Goal: Task Accomplishment & Management: Manage account settings

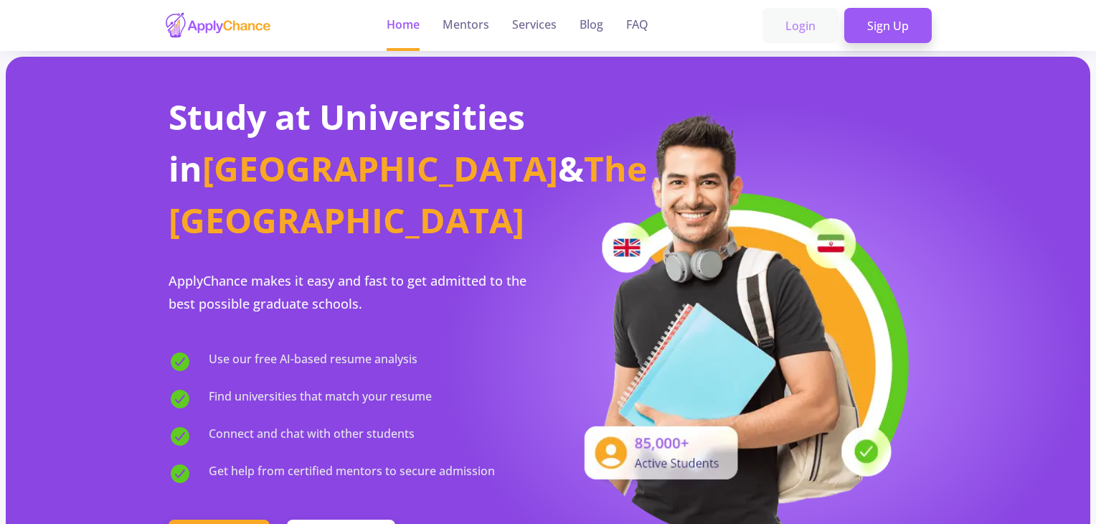
click at [824, 29] on link "Login" at bounding box center [800, 26] width 76 height 36
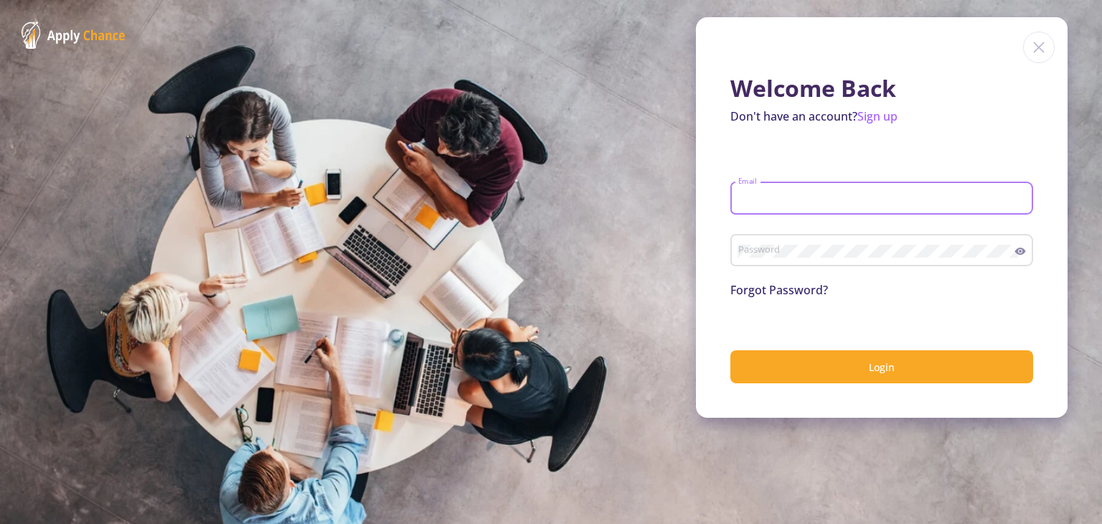
click at [752, 204] on input "Email" at bounding box center [883, 198] width 293 height 13
type input "[EMAIL_ADDRESS][DOMAIN_NAME]"
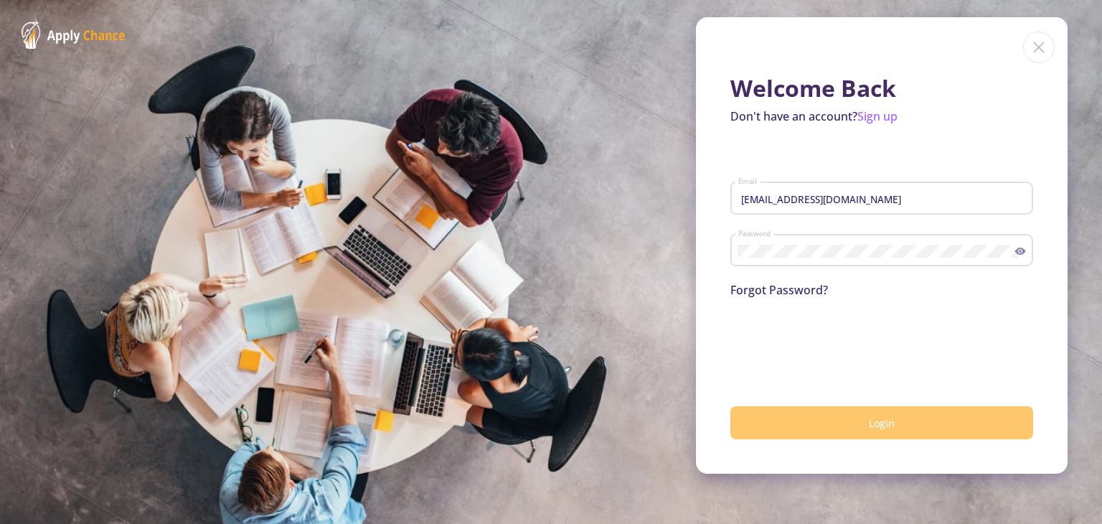
click at [904, 430] on button "Login" at bounding box center [881, 423] width 303 height 34
click at [838, 420] on button "Login" at bounding box center [881, 423] width 303 height 34
click at [826, 427] on button "Login" at bounding box center [881, 423] width 303 height 34
click at [780, 425] on button "Login" at bounding box center [881, 423] width 303 height 34
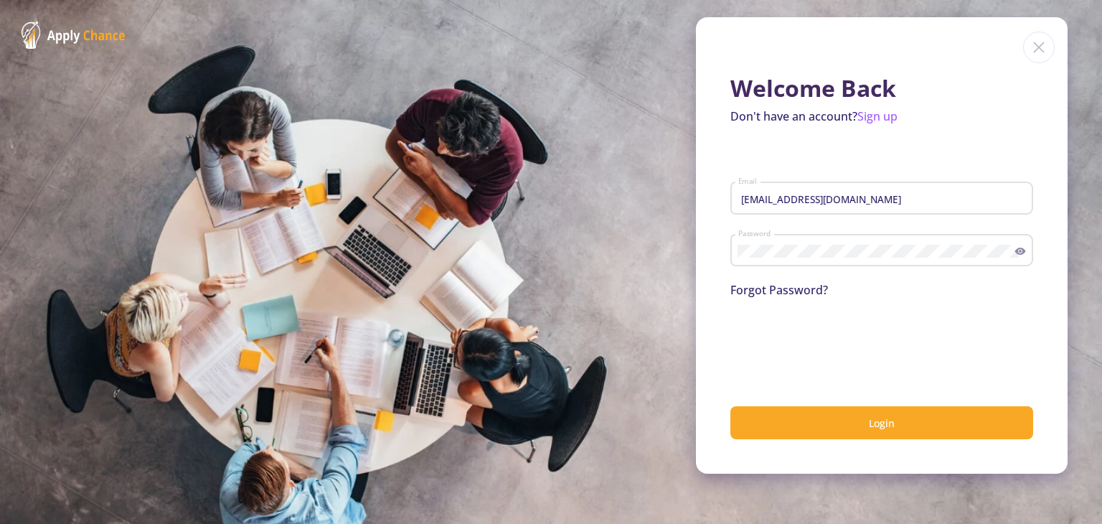
click at [1020, 250] on icon at bounding box center [1019, 250] width 11 height 11
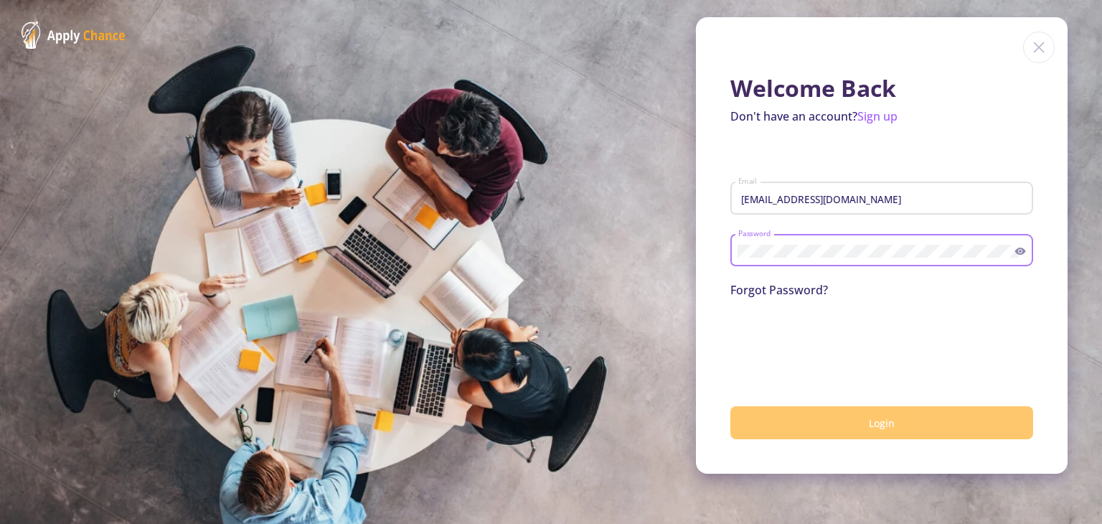
click at [936, 422] on button "Login" at bounding box center [881, 423] width 303 height 34
